Goal: Transaction & Acquisition: Purchase product/service

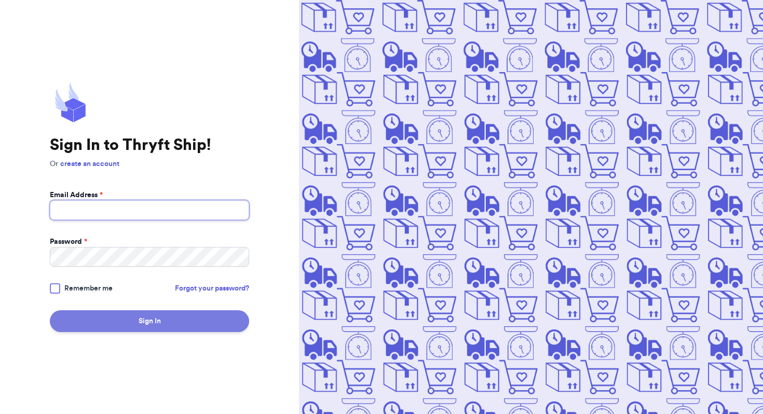
type input "[PERSON_NAME][EMAIL_ADDRESS][DOMAIN_NAME]"
click at [196, 323] on button "Sign In" at bounding box center [149, 321] width 199 height 22
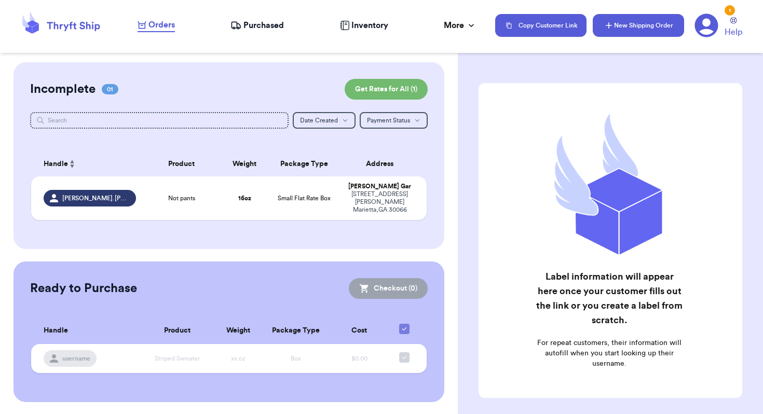
click at [627, 22] on button "New Shipping Order" at bounding box center [638, 25] width 91 height 23
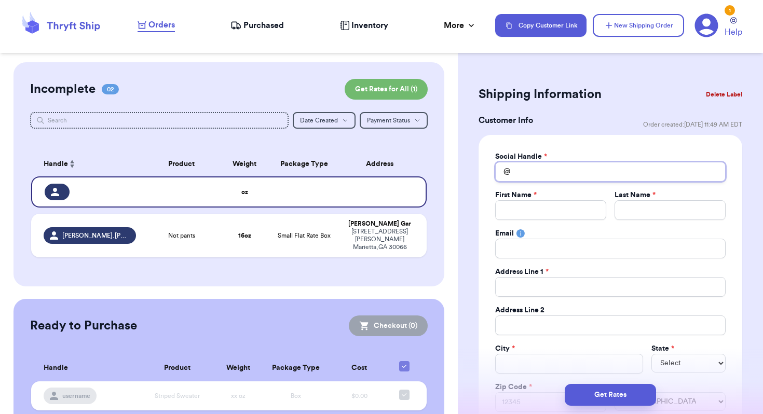
click at [517, 166] on input "Total Amount Paid" at bounding box center [610, 172] width 230 height 20
type input "N"
type input "NO"
type input "N"
type input "n"
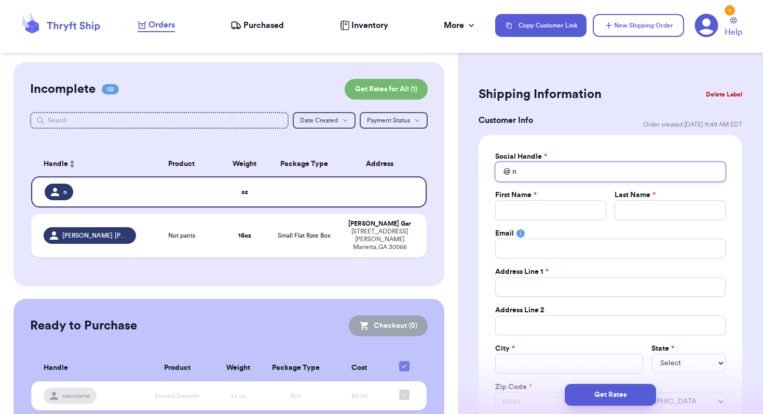
type input "no"
type input "noi"
type input "noin"
type input "noins"
type input "noinst"
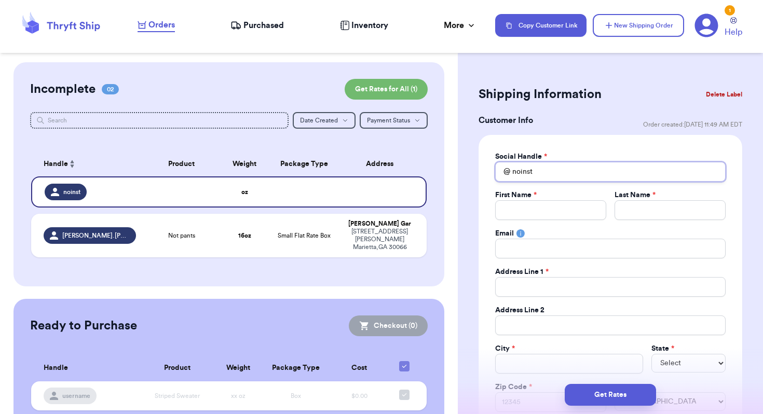
type input "noinstr"
type input "noinst"
type input "noinsta"
type input "noinstag"
type input "noinstagr"
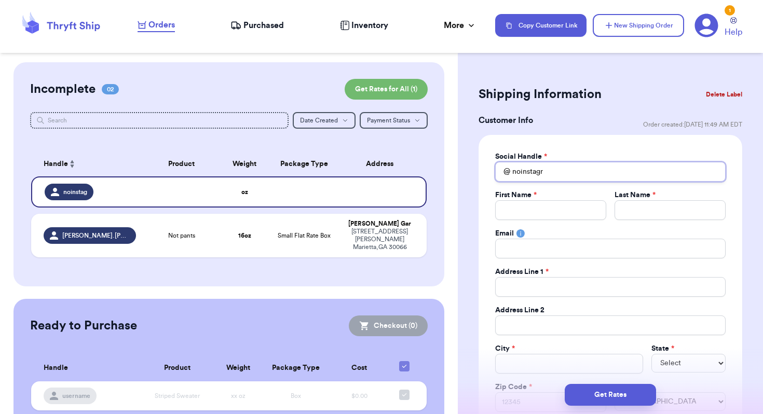
type input "noinstagra"
type input "noinstagr"
type input "noinstag"
type input "noinsta"
type input "noinst"
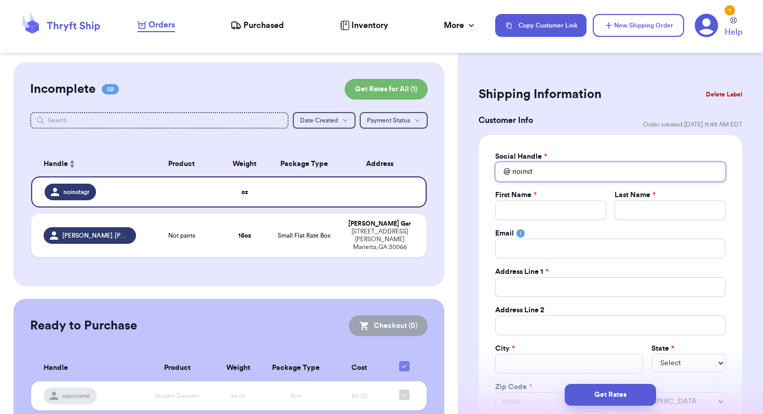
type input "noins"
type input "noin"
type input "noi"
type input "no"
type input "n"
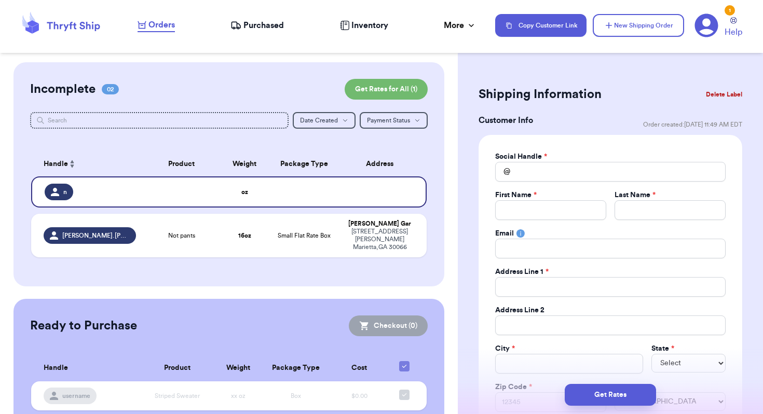
click at [590, 152] on div "Social Handle *" at bounding box center [610, 157] width 230 height 10
click at [578, 169] on input "Total Amount Paid" at bounding box center [610, 172] width 230 height 20
click at [584, 127] on div "Customer Info Order created: [DATE] 11:49 AM EDT" at bounding box center [611, 124] width 264 height 21
click at [539, 173] on input "Total Amount Paid" at bounding box center [610, 172] width 230 height 20
type input "t"
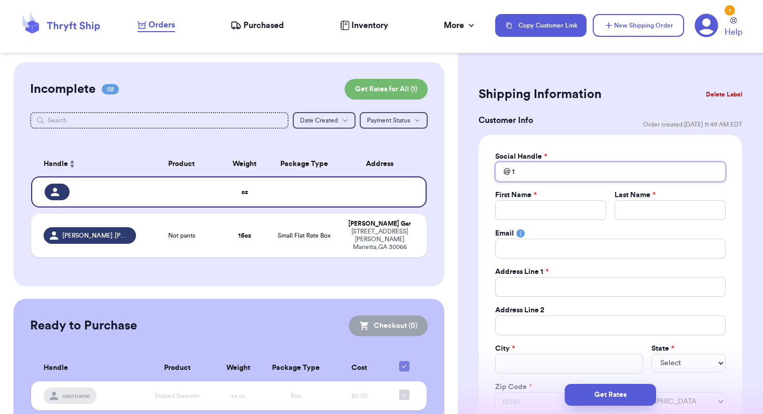
type input "ta"
type input "tan"
type input "tany"
type input "[PERSON_NAME]"
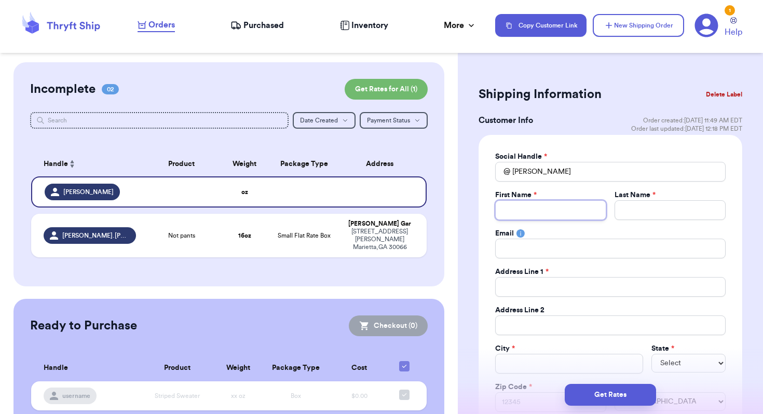
click at [532, 213] on input "Total Amount Paid" at bounding box center [550, 210] width 111 height 20
type input "T"
type input "Ta"
type input "Tan"
type input "Tany"
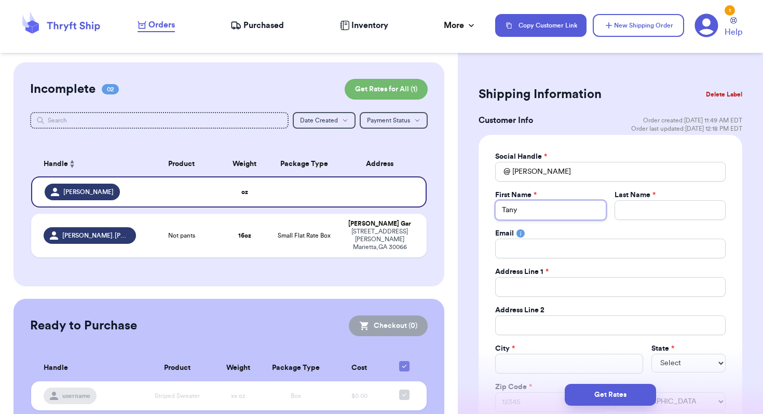
type input "[PERSON_NAME]"
click at [629, 214] on input "Total Amount Paid" at bounding box center [669, 210] width 111 height 20
click at [555, 171] on input "[PERSON_NAME]" at bounding box center [610, 172] width 230 height 20
click at [640, 212] on input "Total Amount Paid" at bounding box center [669, 210] width 111 height 20
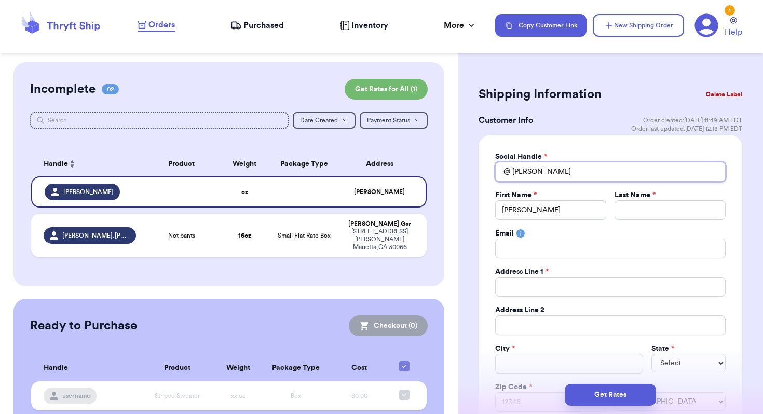
click at [588, 175] on input "[PERSON_NAME]" at bounding box center [610, 172] width 230 height 20
type input "tanyad"
type input "tanyada"
type input "tanyadam"
type input "tanyadami"
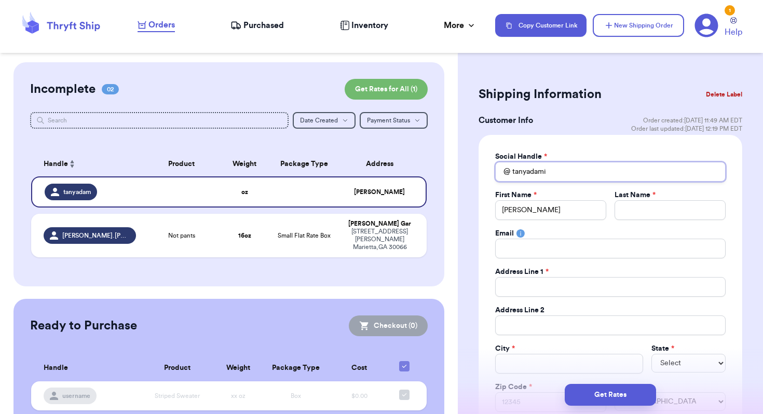
type input "tanyadamid"
type input "tanyadamidi"
click at [625, 212] on input "Total Amount Paid" at bounding box center [669, 210] width 111 height 20
type input "D"
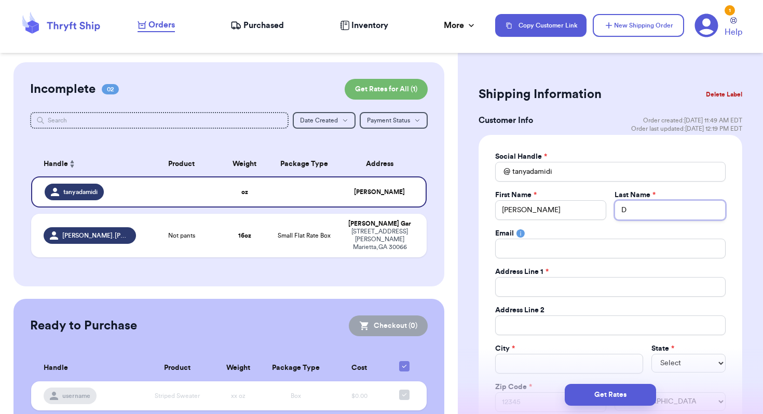
type input "D"
click at [558, 247] on input "Total Amount Paid" at bounding box center [610, 249] width 230 height 20
click at [519, 291] on input "Total Amount Paid" at bounding box center [610, 287] width 230 height 20
click at [518, 291] on input "Total Amount Paid" at bounding box center [610, 287] width 230 height 20
type input "5"
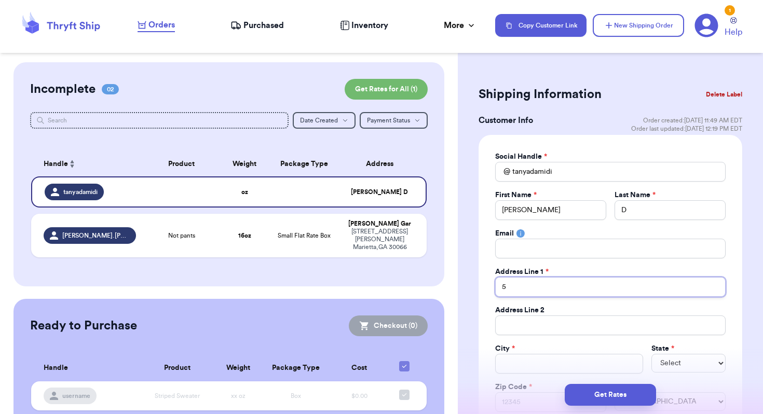
type input "50"
type input "500"
type input "500 e"
type input "500 ea"
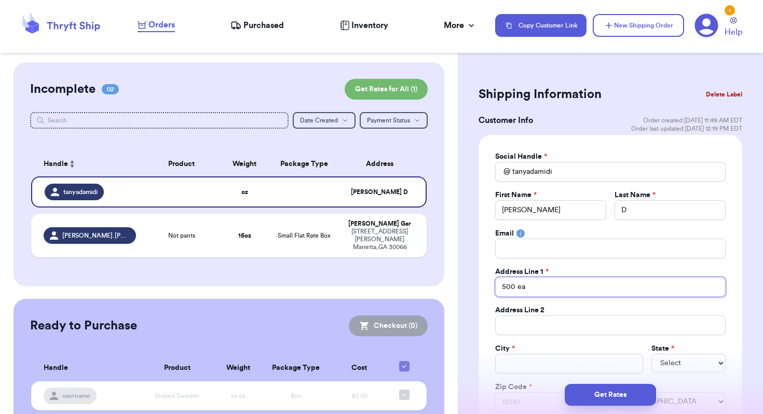
type input "500 eas"
type input "500 east"
type input "500 east 8"
type input "500 east 8t"
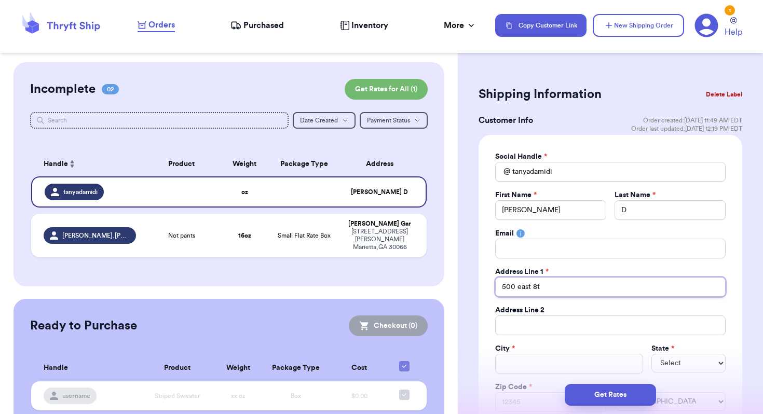
type input "500 east 8th"
type input "500 east 8th s"
type input "[STREET_ADDRESS]"
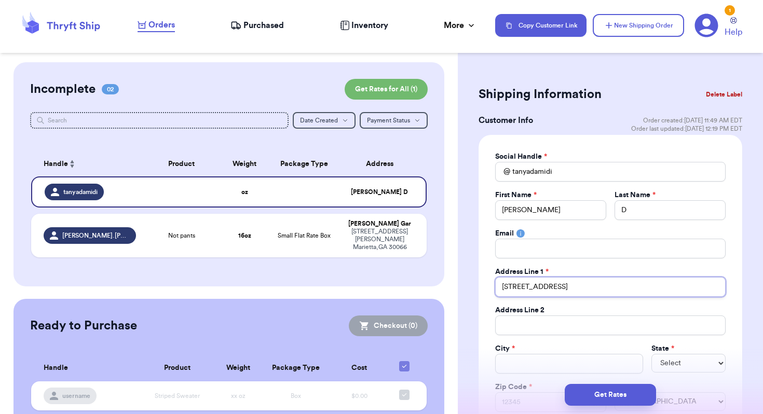
type input "[STREET_ADDRESS]"
type input "[STREET_ADDRESS] a"
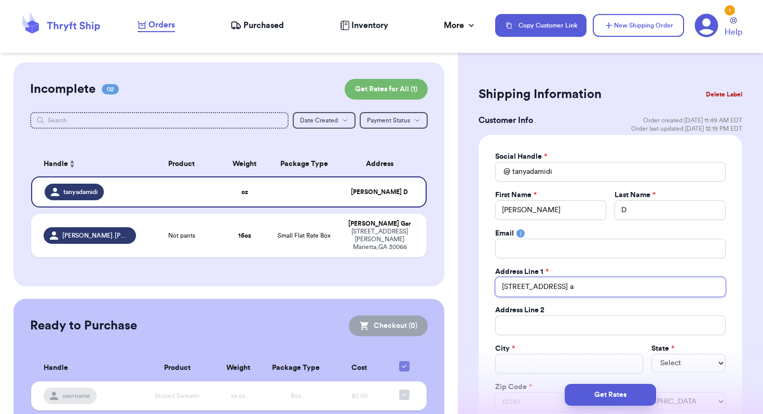
type input "[STREET_ADDRESS]"
type input "[STREET_ADDRESS] ap\"
type input "[STREET_ADDRESS] ap\\"
type input "[STREET_ADDRESS] ap\"
type input "[STREET_ADDRESS]"
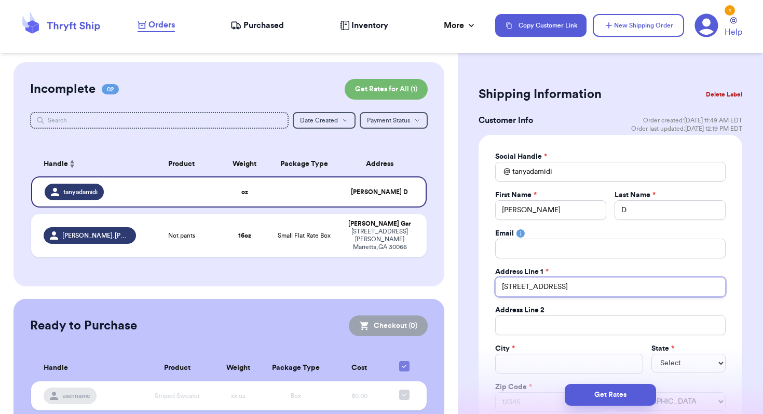
type input "[STREET_ADDRESS] a"
type input "[STREET_ADDRESS]"
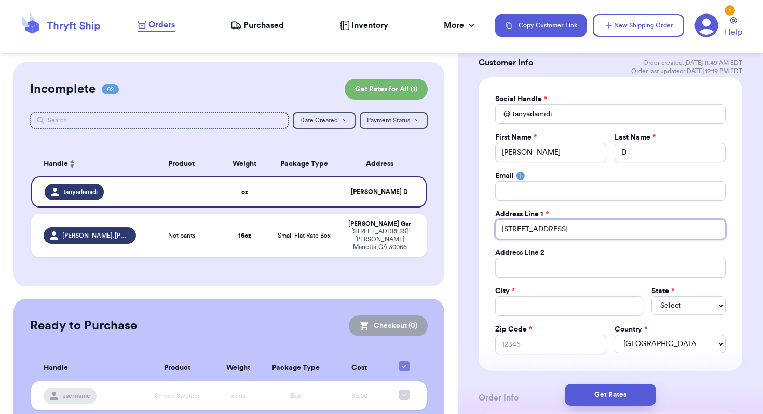
scroll to position [70, 0]
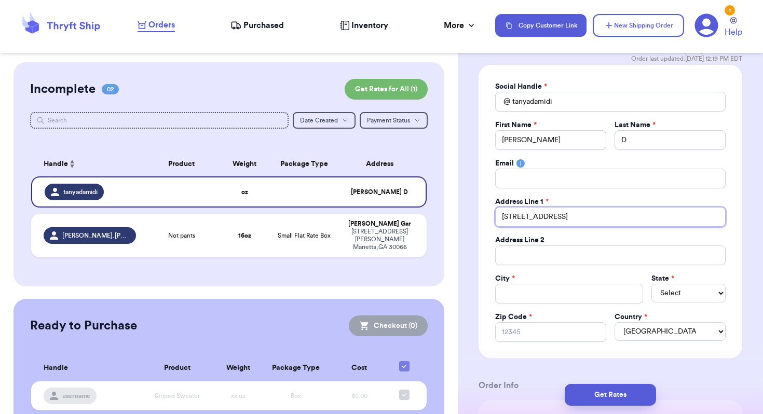
type input "[STREET_ADDRESS]"
click at [540, 258] on input "Total Amount Paid" at bounding box center [610, 255] width 230 height 20
type input "a"
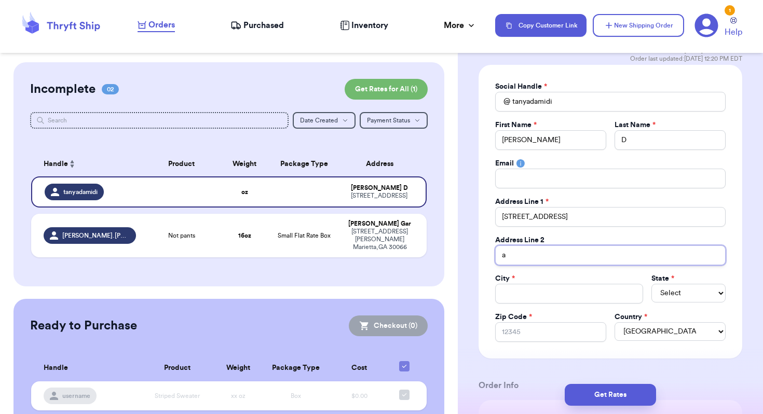
type input "ap"
type input "apt"
type input "apt 6"
type input "apt 60"
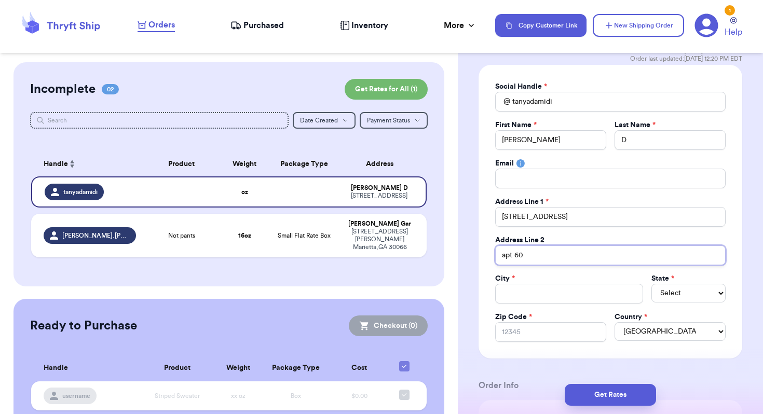
type input "apt 606"
click at [537, 294] on input "Total Amount Paid" at bounding box center [569, 294] width 148 height 20
type input "k"
type input "ka"
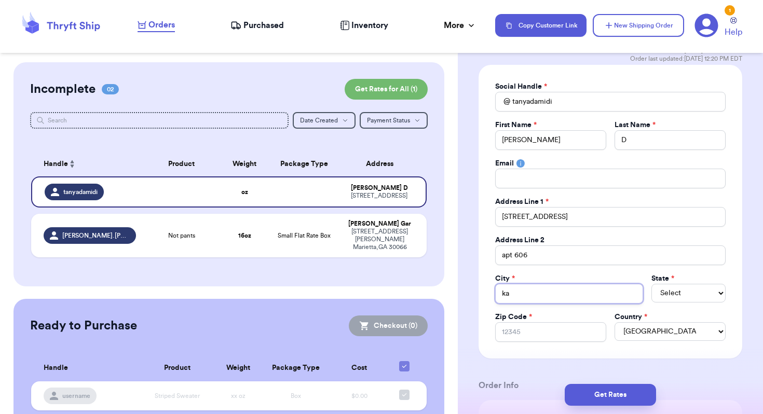
type input "kan"
type input "kans"
type input "kansa"
type input "[US_STATE]"
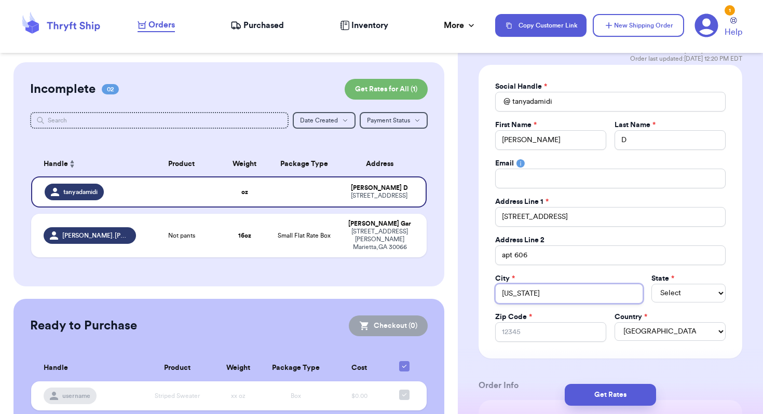
type input "[US_STATE] c"
type input "[US_STATE] ci"
type input "[US_STATE] cit"
type input "[US_STATE][GEOGRAPHIC_DATA]"
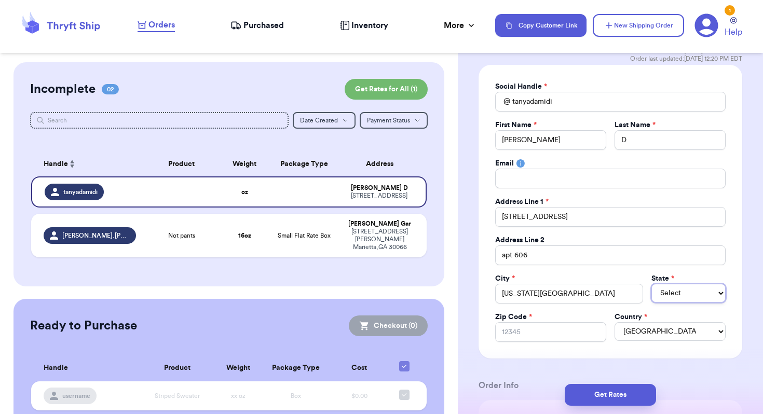
click at [679, 298] on select "Select AL AK AZ AR CA CO [GEOGRAPHIC_DATA] DE DC [GEOGRAPHIC_DATA] [GEOGRAPHIC_…" at bounding box center [688, 293] width 74 height 19
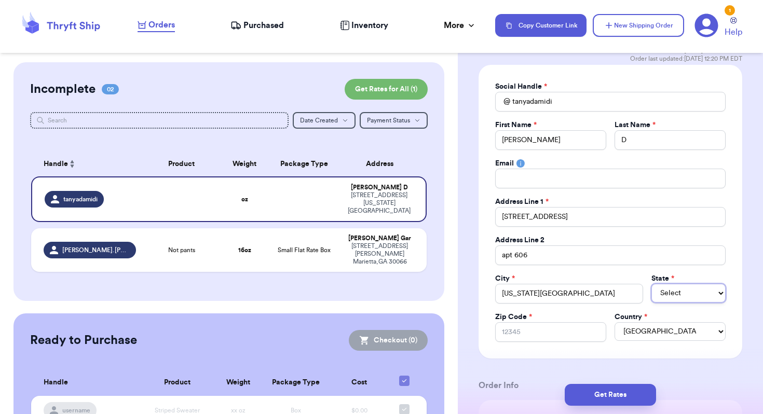
select select "MO"
click at [540, 334] on input "Zip Code *" at bounding box center [550, 332] width 111 height 20
click at [607, 391] on button "Get Rates" at bounding box center [610, 395] width 91 height 22
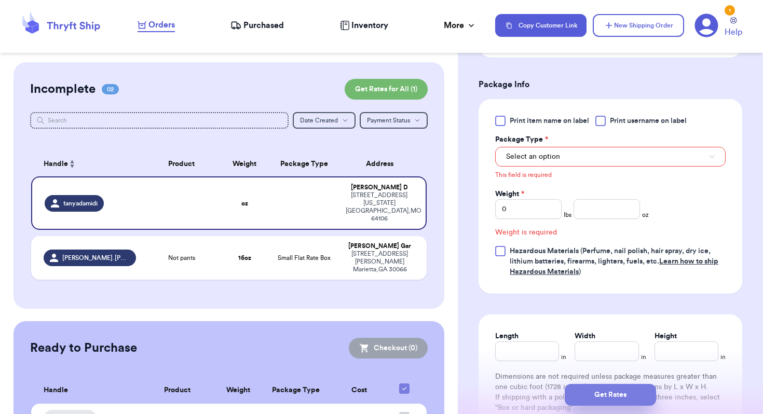
scroll to position [423, 0]
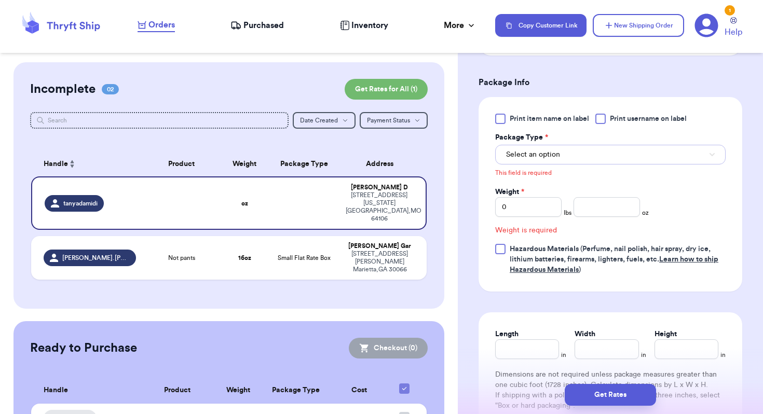
click at [518, 157] on span "Select an option" at bounding box center [533, 154] width 54 height 10
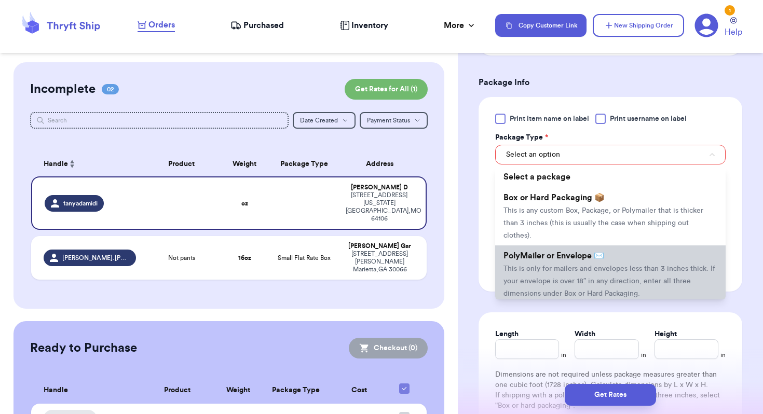
click at [533, 252] on span "PolyMailer or Envelope ✉️" at bounding box center [553, 256] width 101 height 8
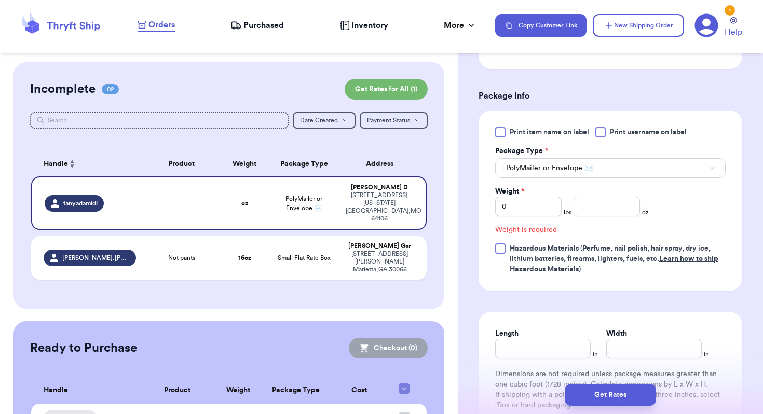
click at [608, 131] on label "Print username on label" at bounding box center [640, 132] width 91 height 10
click at [0, 0] on input "Print username on label" at bounding box center [0, 0] width 0 height 0
click at [590, 201] on input "number" at bounding box center [606, 207] width 66 height 20
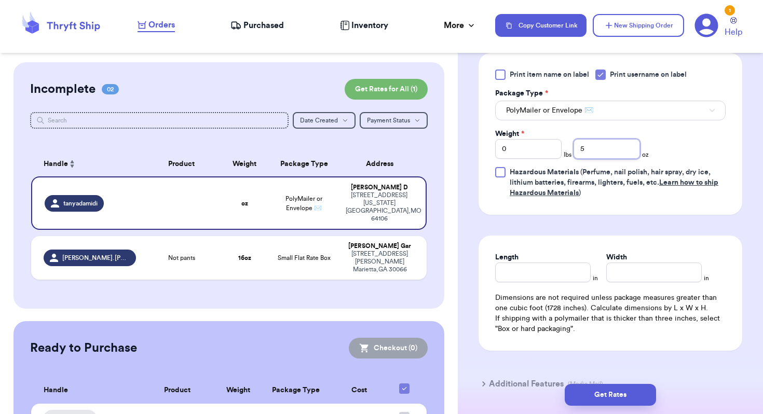
scroll to position [511, 0]
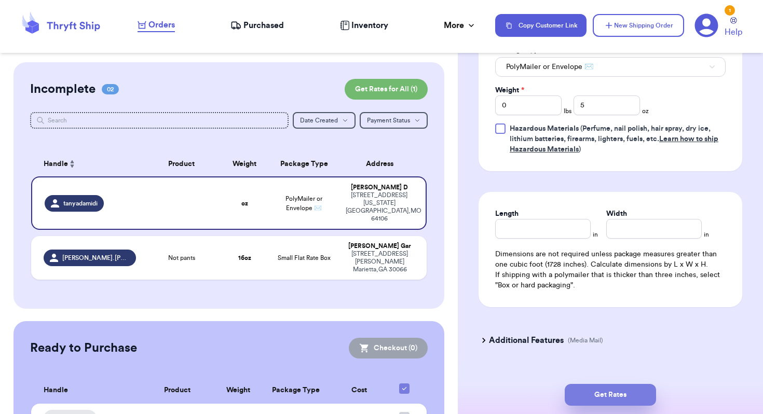
click at [584, 386] on button "Get Rates" at bounding box center [610, 395] width 91 height 22
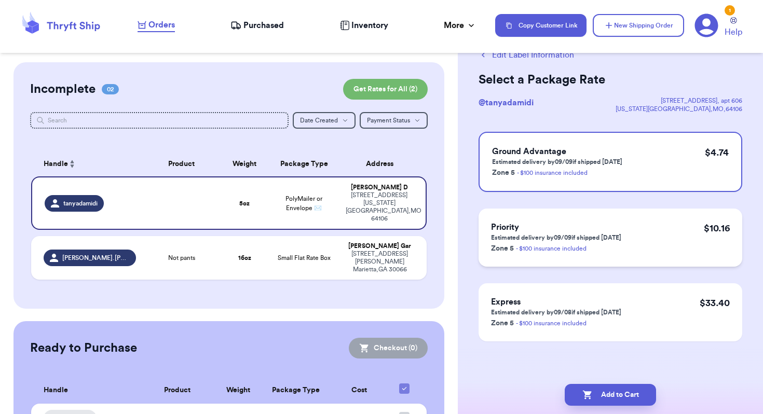
scroll to position [0, 0]
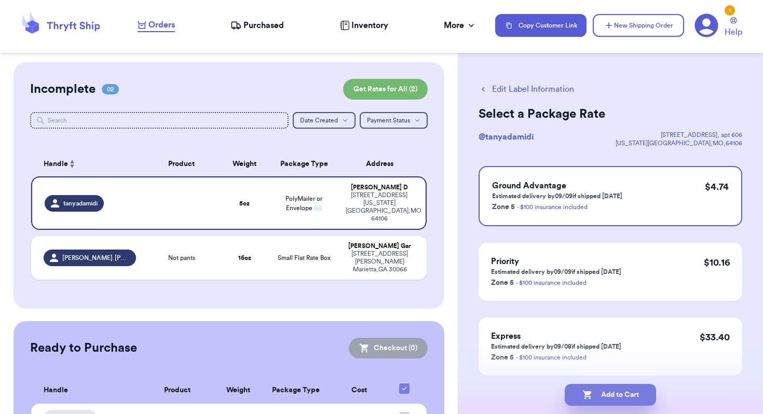
click at [600, 392] on button "Add to Cart" at bounding box center [610, 395] width 91 height 22
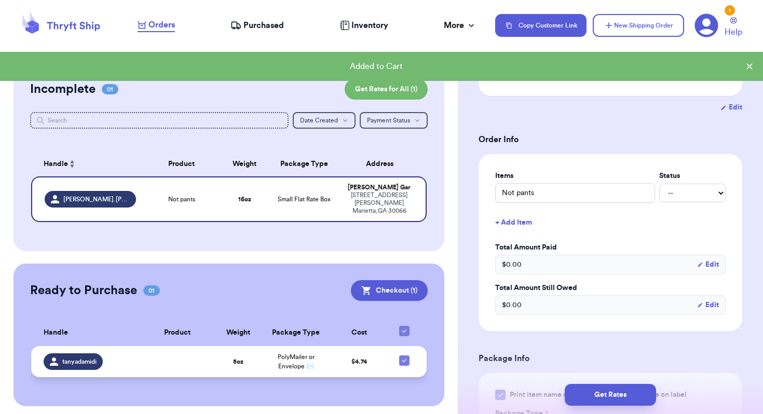
click at [367, 351] on td "$ 4.74" at bounding box center [360, 361] width 58 height 31
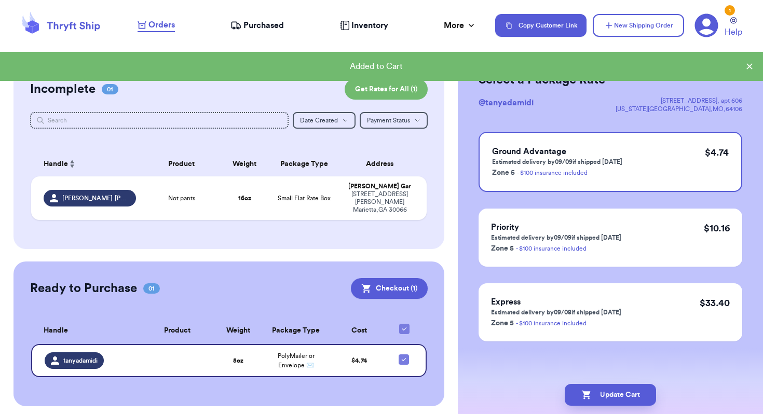
scroll to position [34, 0]
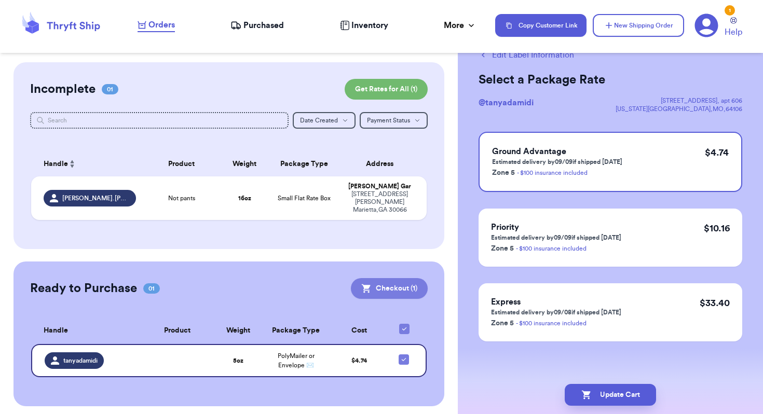
click at [388, 283] on button "Checkout ( 1 )" at bounding box center [389, 288] width 77 height 21
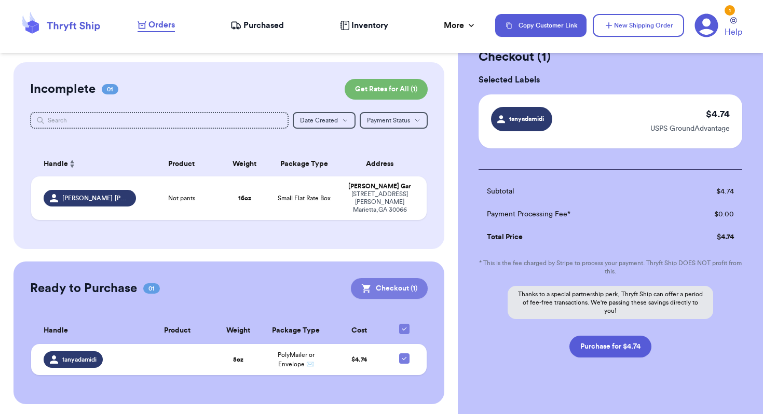
scroll to position [50, 0]
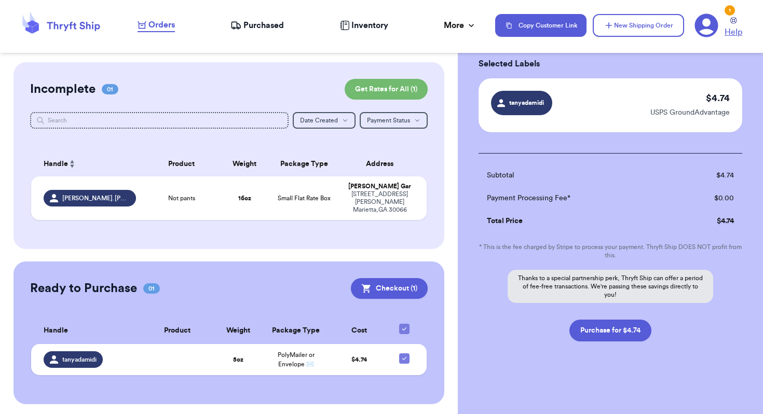
click at [727, 22] on link "Help" at bounding box center [734, 27] width 18 height 21
click at [705, 25] on icon at bounding box center [706, 25] width 24 height 24
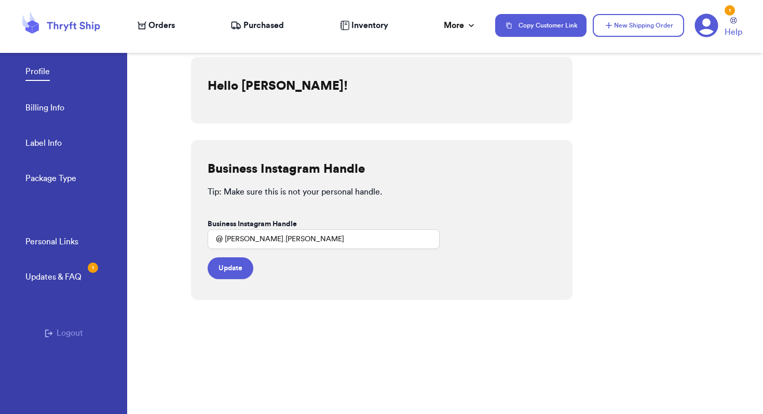
click at [48, 107] on link "Billing Info" at bounding box center [44, 109] width 39 height 15
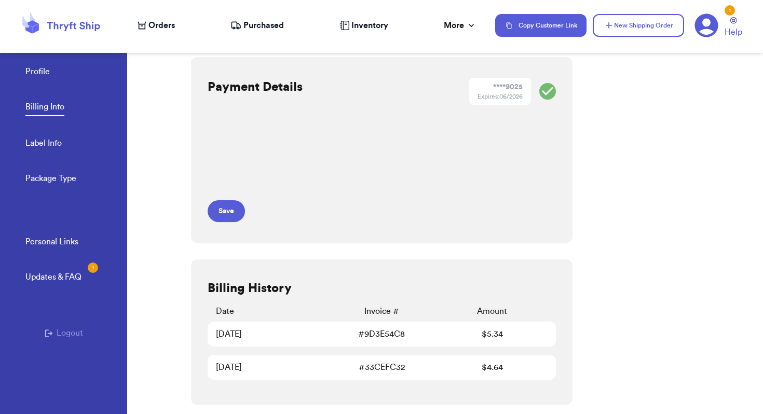
click at [156, 26] on span "Orders" at bounding box center [161, 25] width 26 height 12
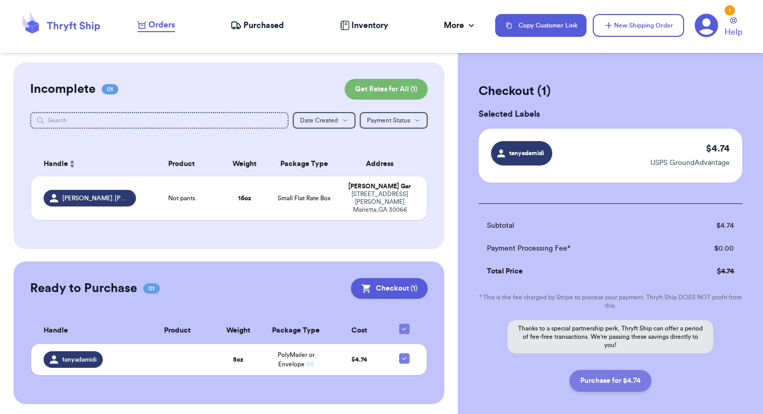
click at [622, 380] on button "Purchase for $4.74" at bounding box center [610, 381] width 82 height 22
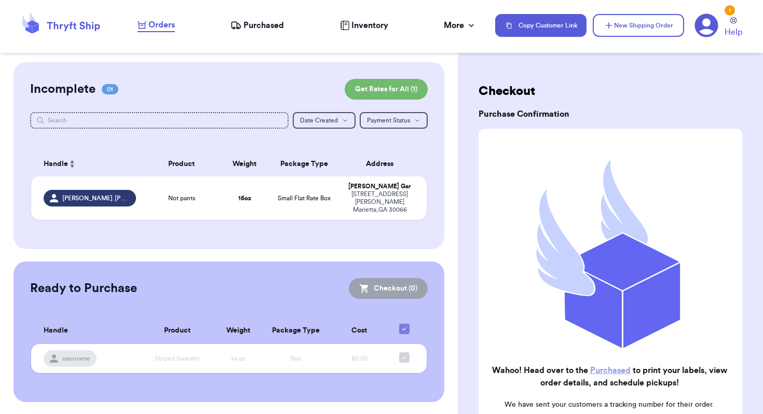
click at [251, 21] on span "Purchased" at bounding box center [263, 25] width 40 height 12
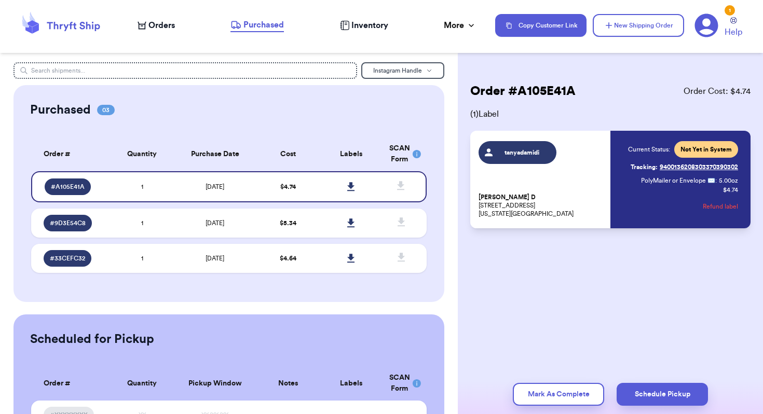
click at [612, 222] on div "tanyadamidi [PERSON_NAME] D [STREET_ADDRESS][US_STATE] Current Status: Not Yet …" at bounding box center [610, 180] width 280 height 98
click at [348, 188] on icon at bounding box center [351, 186] width 8 height 9
